Goal: Information Seeking & Learning: Learn about a topic

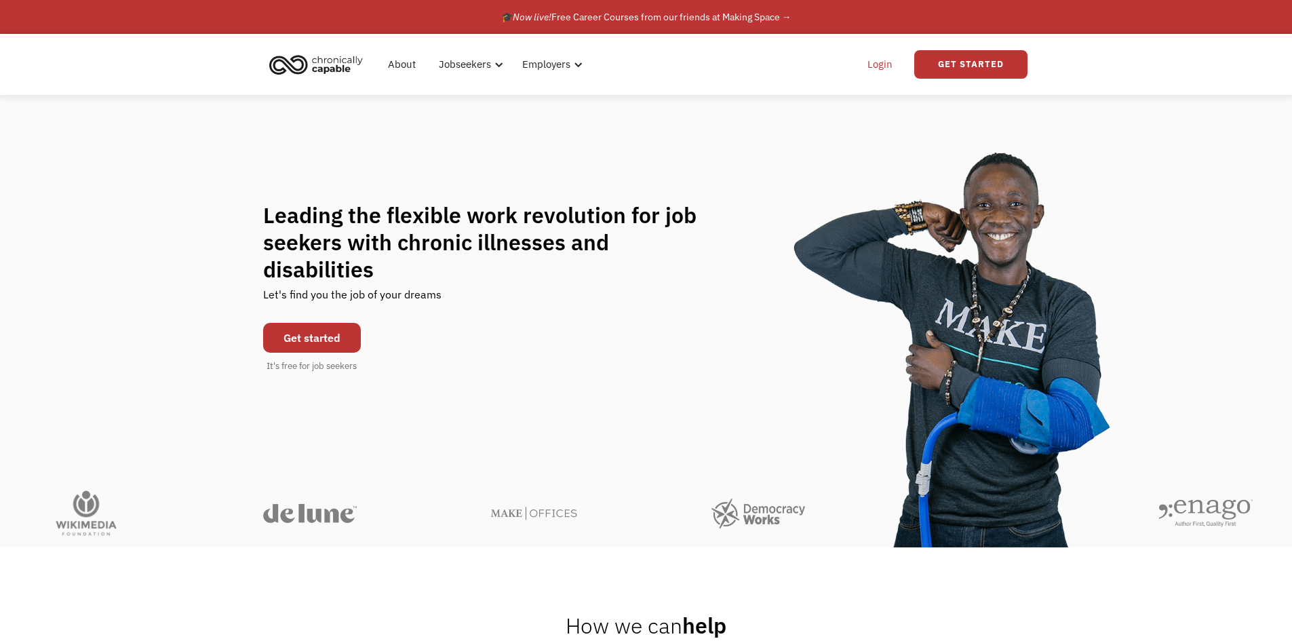
click at [878, 66] on link "Login" at bounding box center [879, 64] width 41 height 43
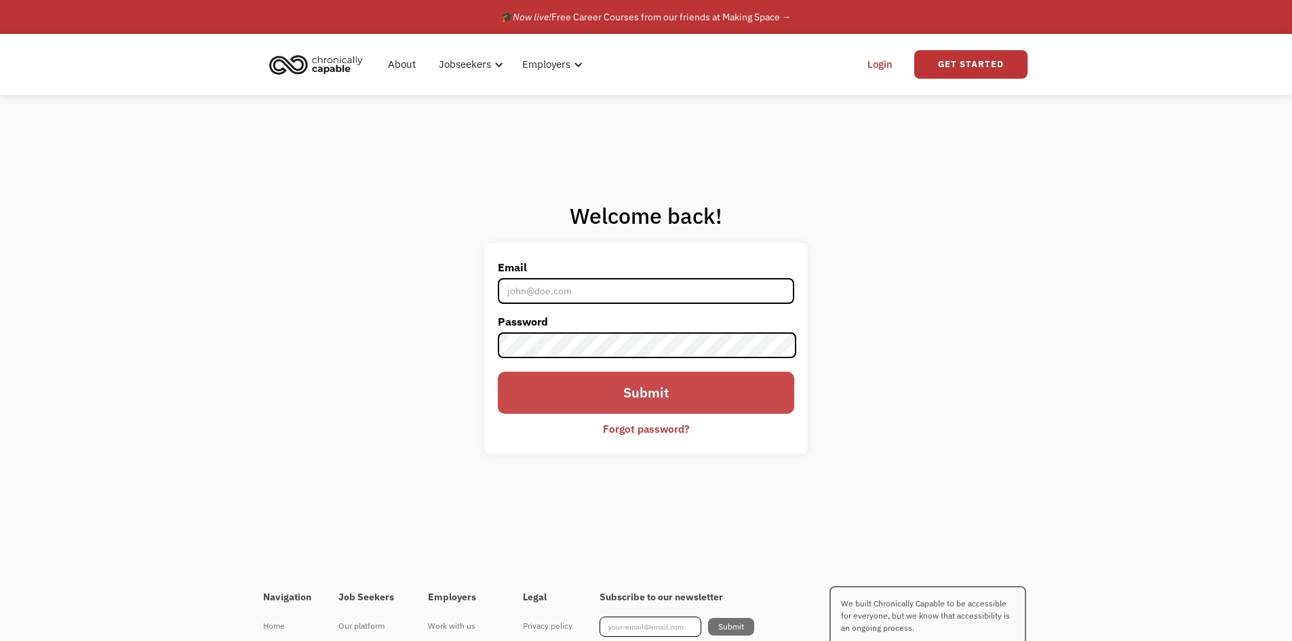
type input "weaver.melissalynn@gmail.com"
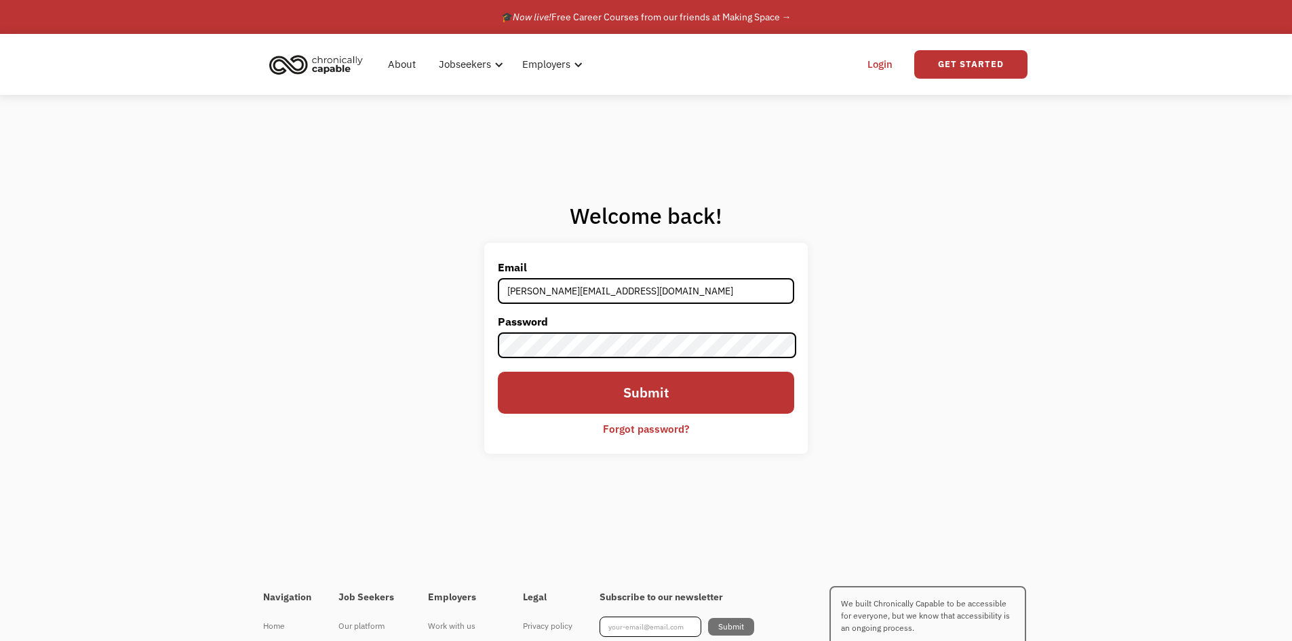
click at [640, 390] on input "Submit" at bounding box center [646, 393] width 296 height 42
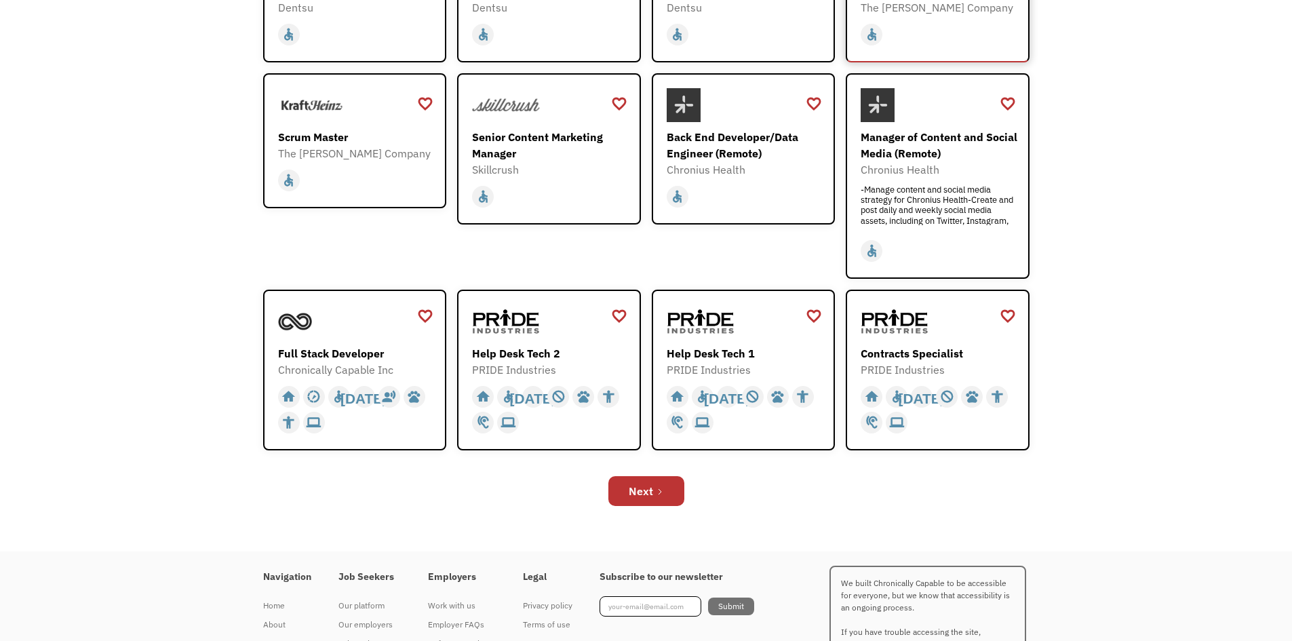
scroll to position [339, 0]
click at [905, 352] on div "Contracts Specialist" at bounding box center [938, 352] width 157 height 16
click at [638, 492] on div "Next" at bounding box center [641, 490] width 24 height 16
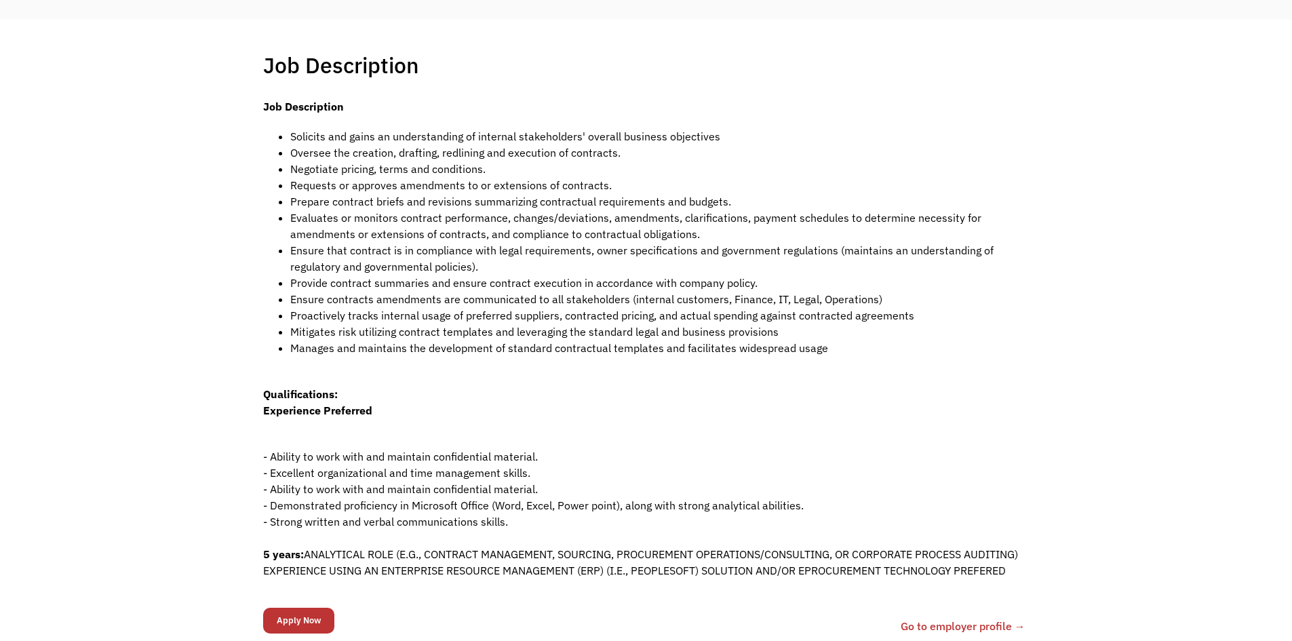
scroll to position [271, 0]
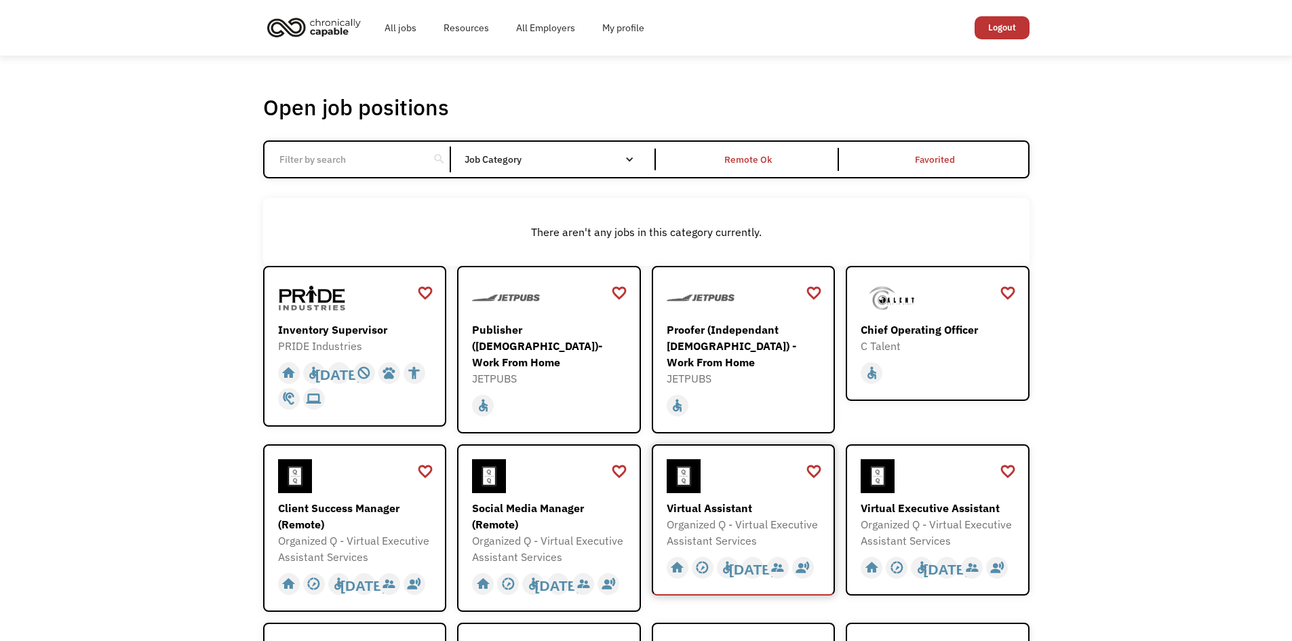
click at [723, 500] on div "Virtual Assistant" at bounding box center [745, 508] width 157 height 16
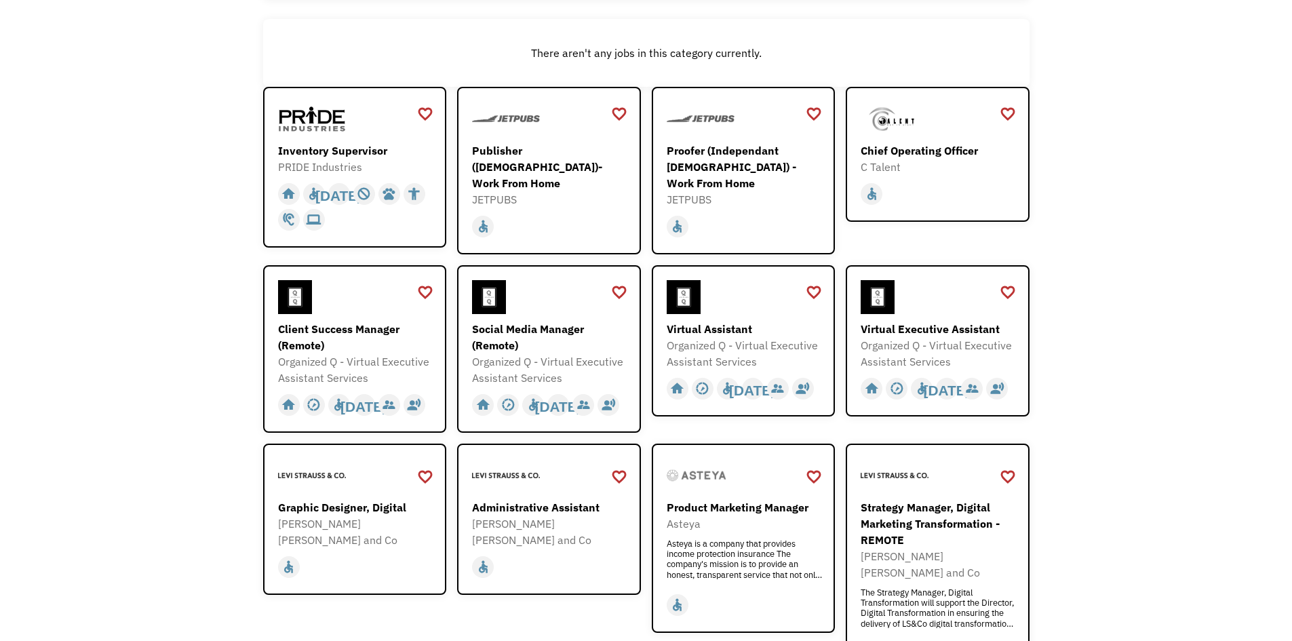
scroll to position [203, 0]
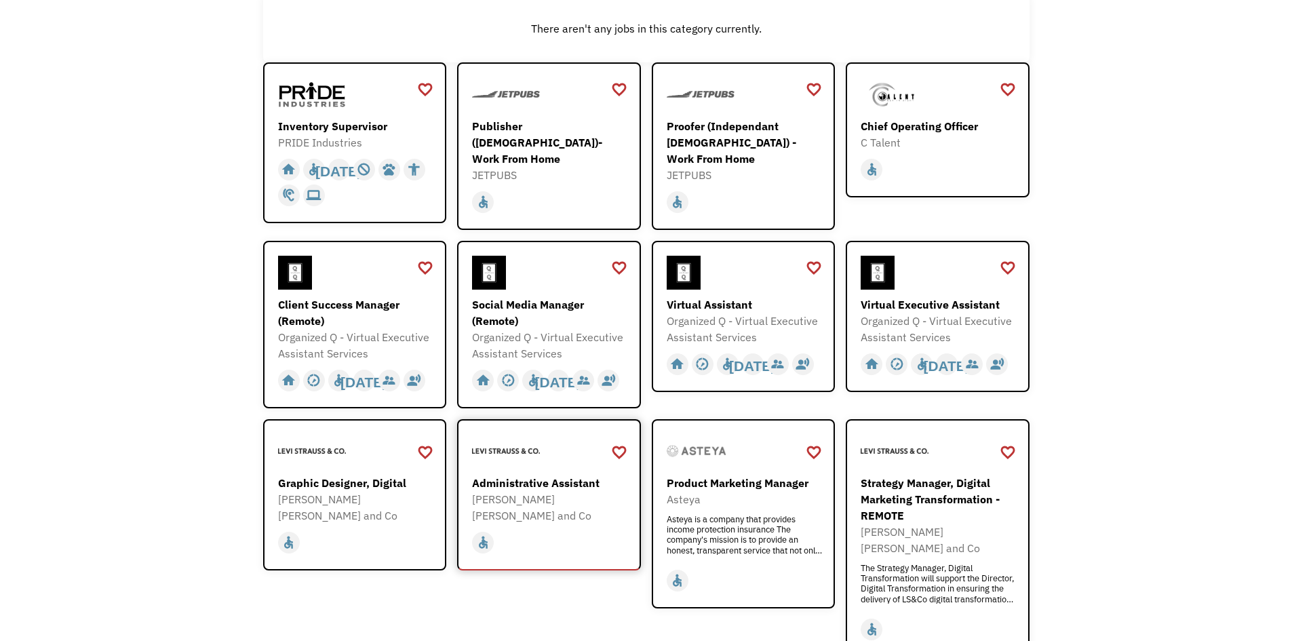
click at [535, 475] on div "Administrative Assistant" at bounding box center [550, 483] width 157 height 16
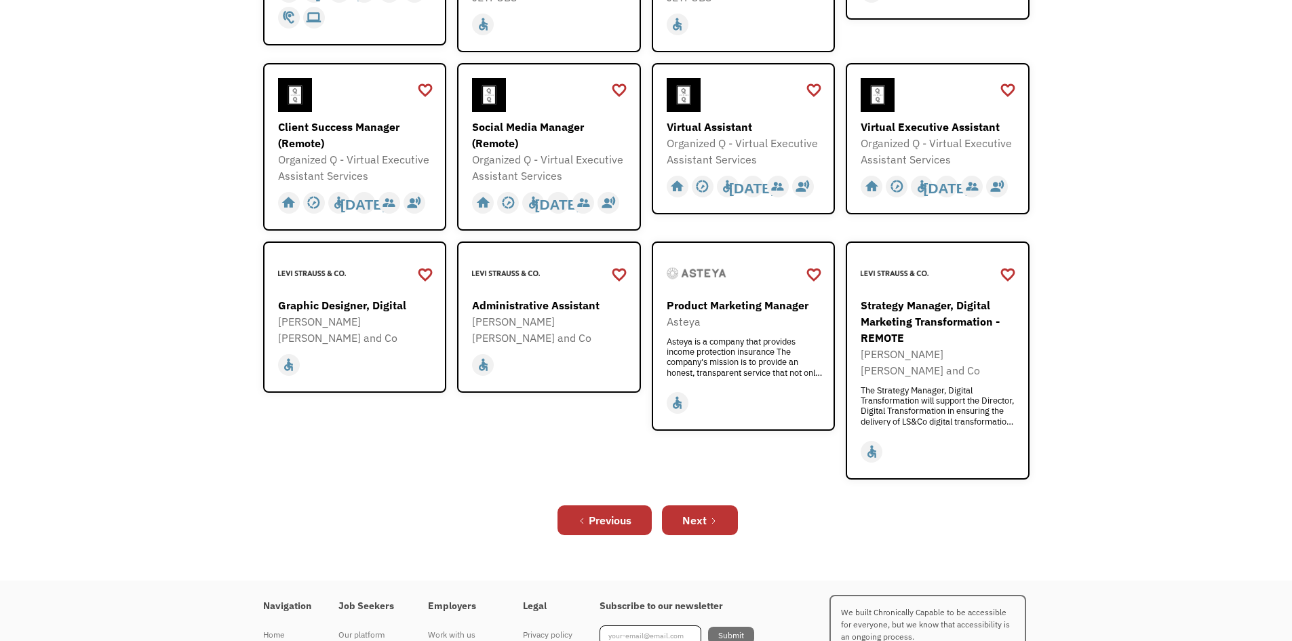
scroll to position [407, 0]
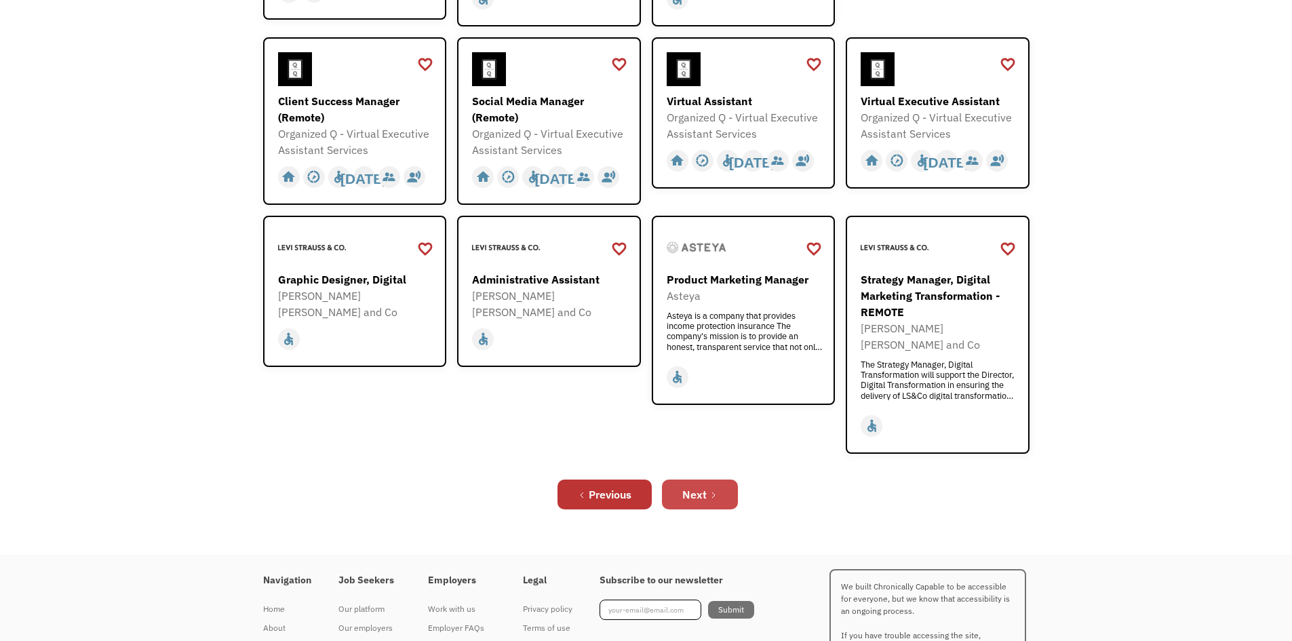
click at [700, 486] on div "Next" at bounding box center [694, 494] width 24 height 16
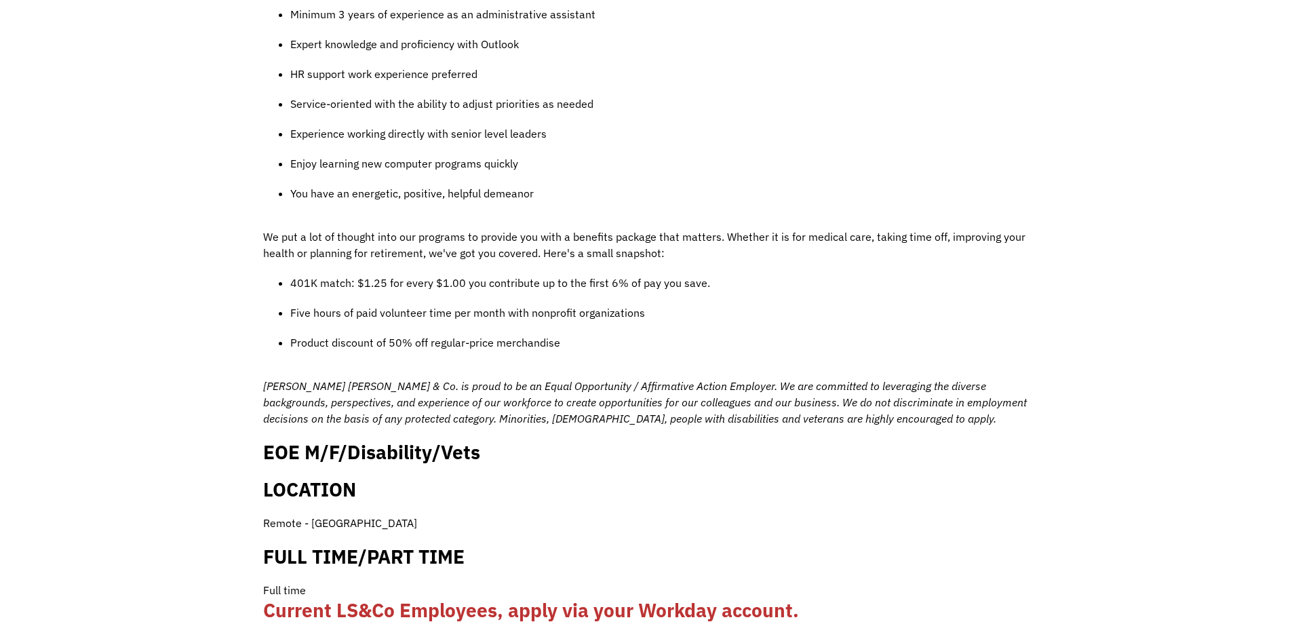
scroll to position [1085, 0]
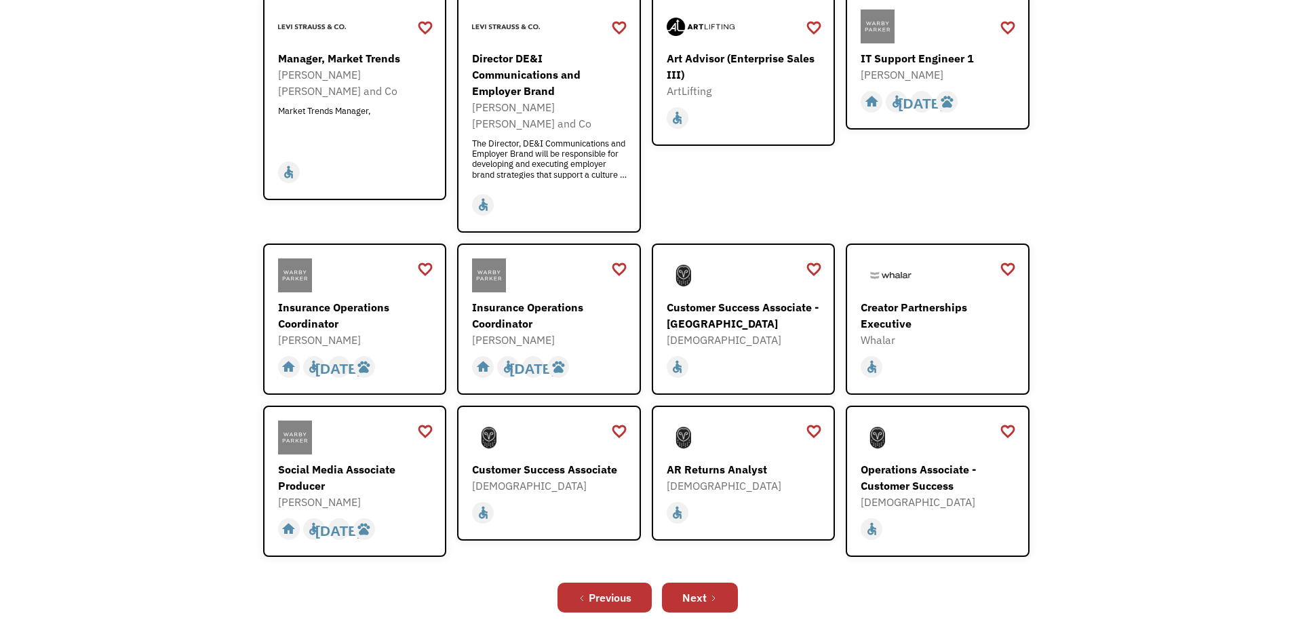
scroll to position [339, 0]
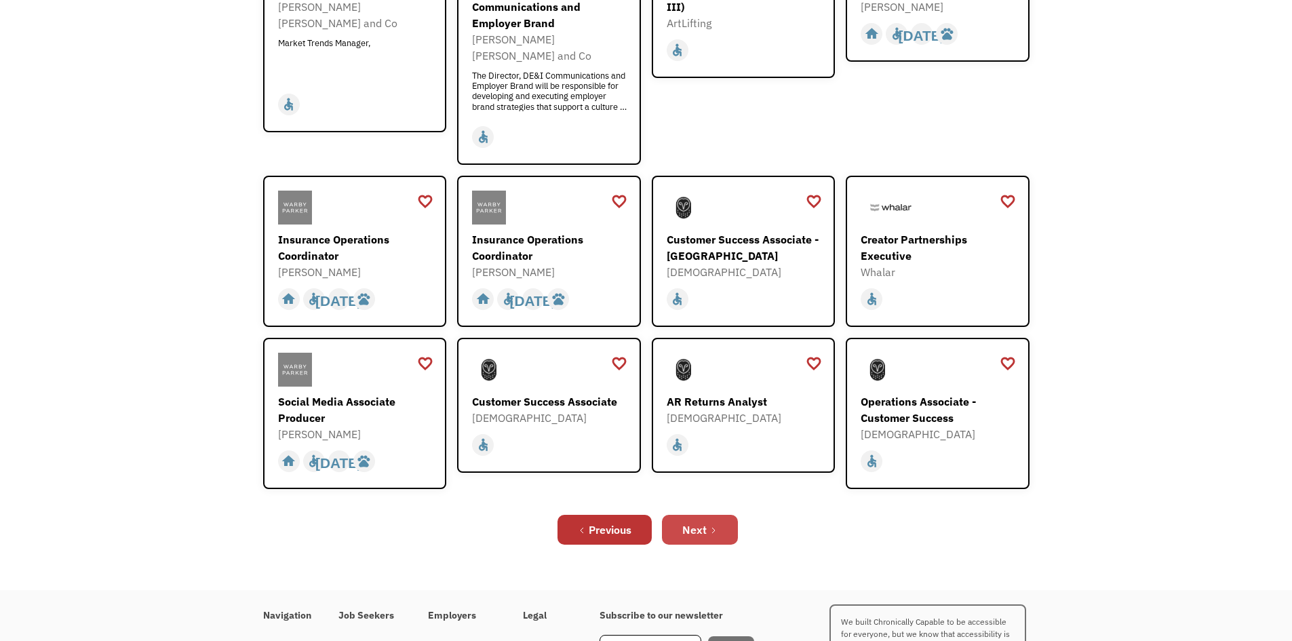
click at [688, 515] on link "Next" at bounding box center [700, 530] width 76 height 30
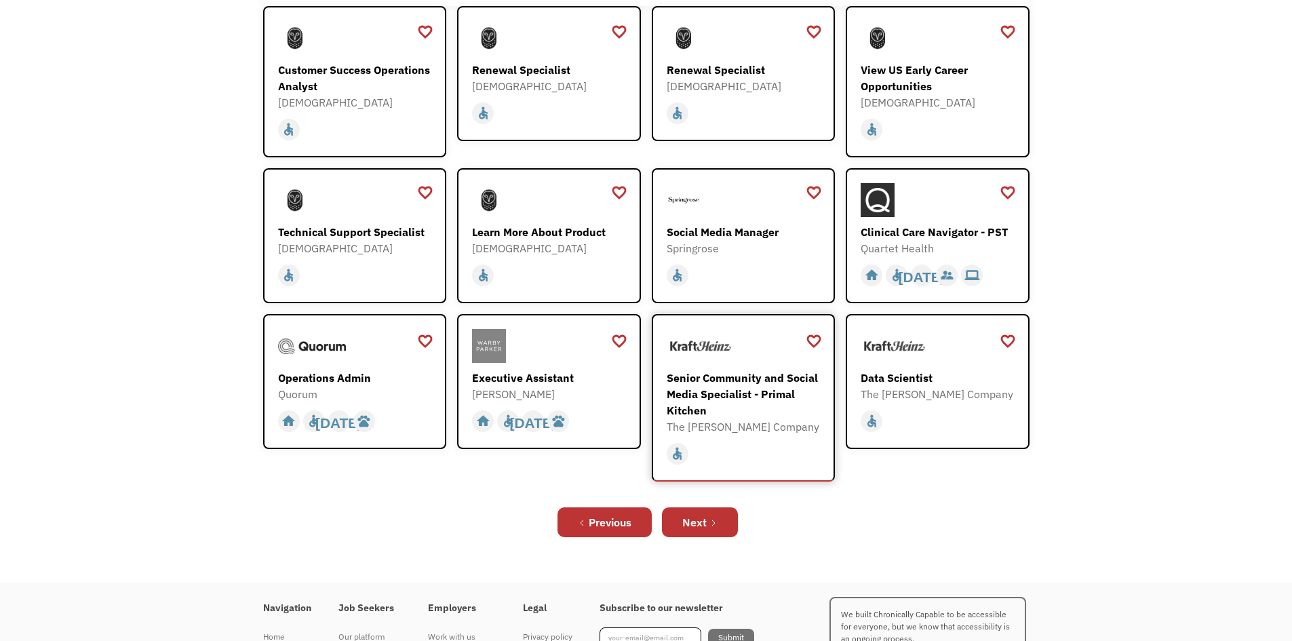
scroll to position [271, 0]
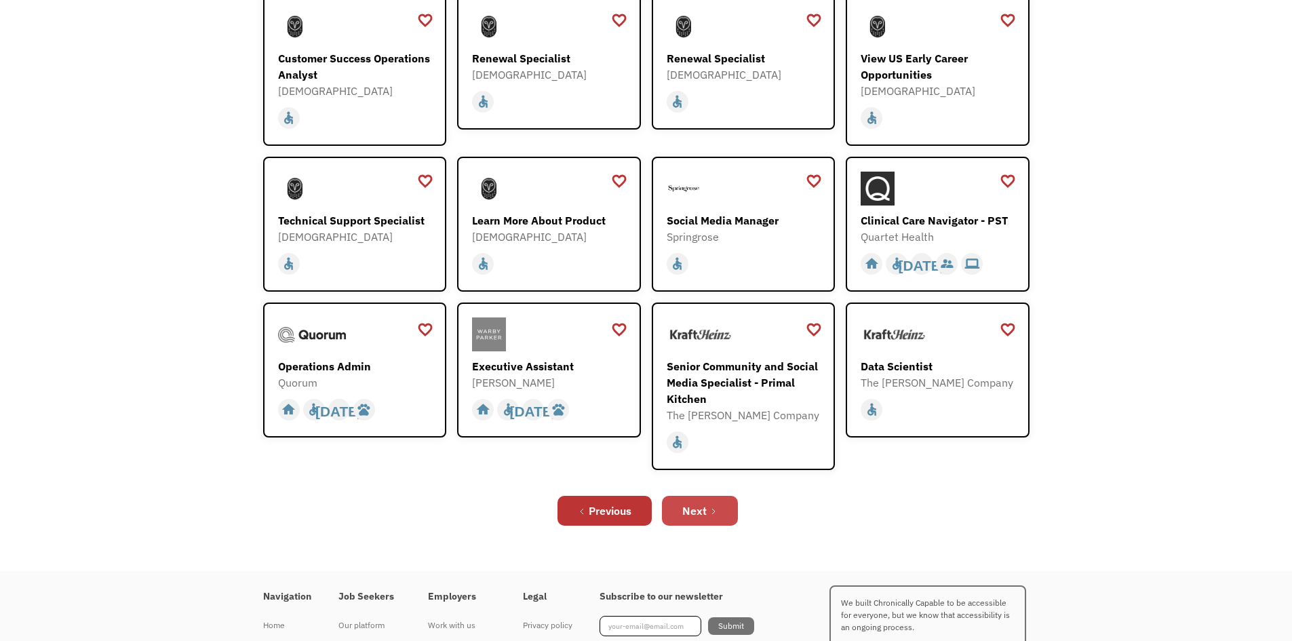
click at [686, 505] on div "Next" at bounding box center [694, 510] width 24 height 16
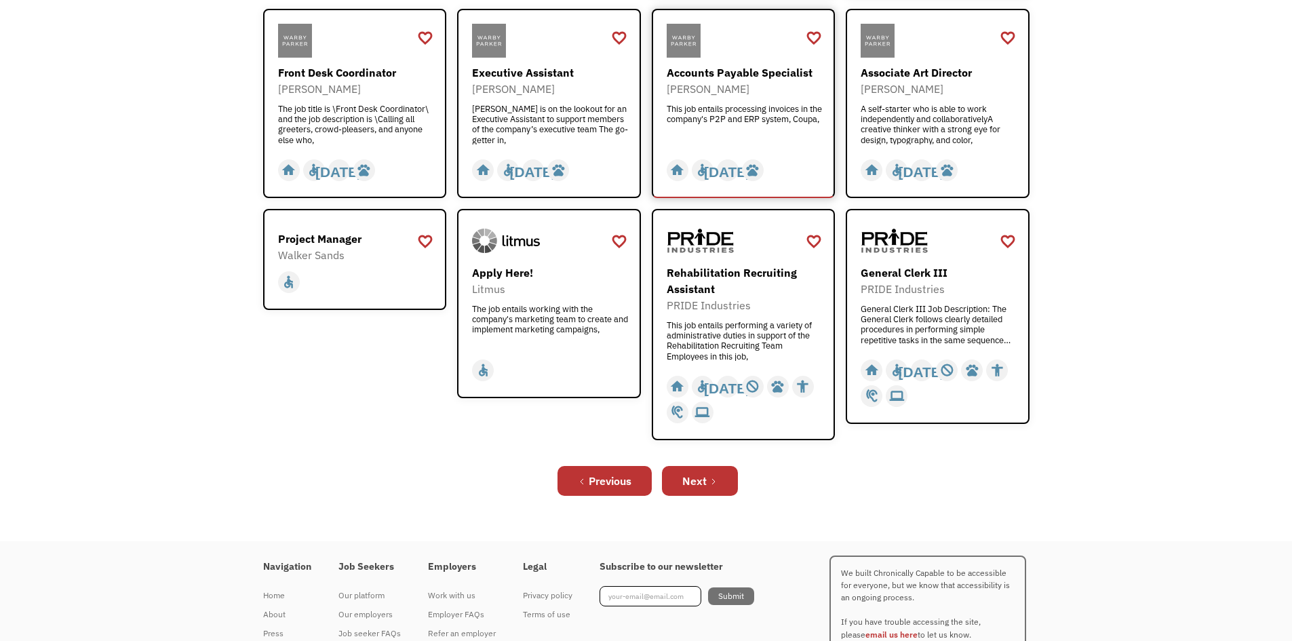
scroll to position [475, 0]
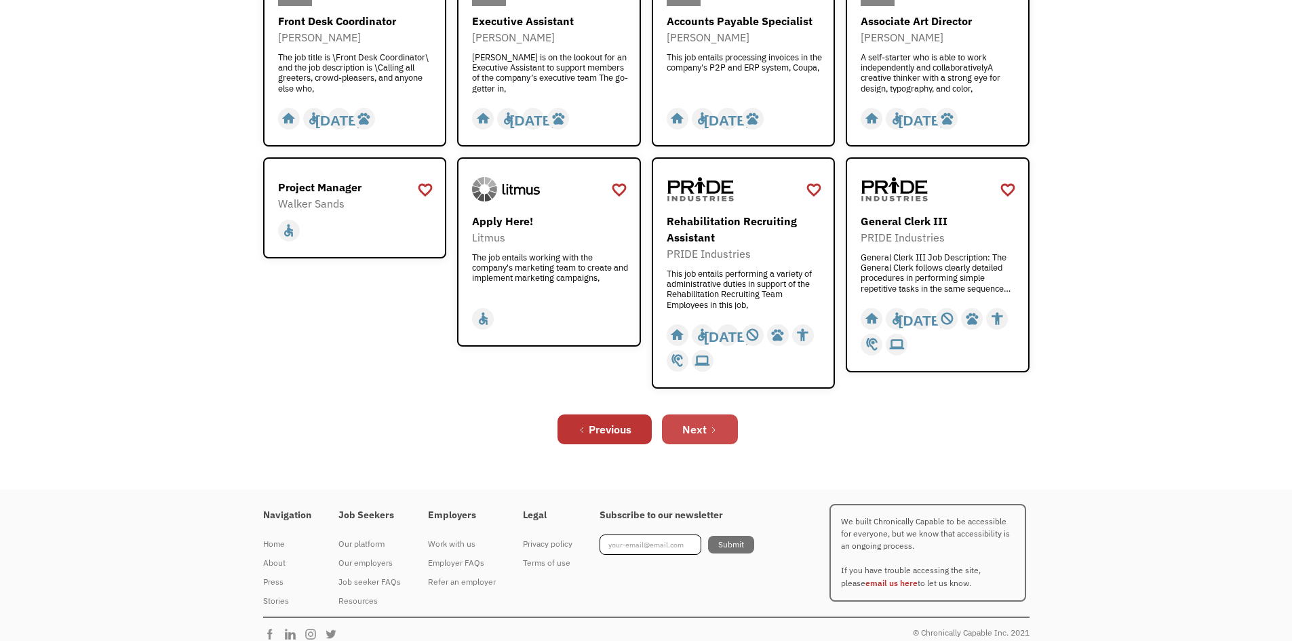
click at [692, 433] on div "Next" at bounding box center [694, 429] width 24 height 16
